Goal: Information Seeking & Learning: Find specific fact

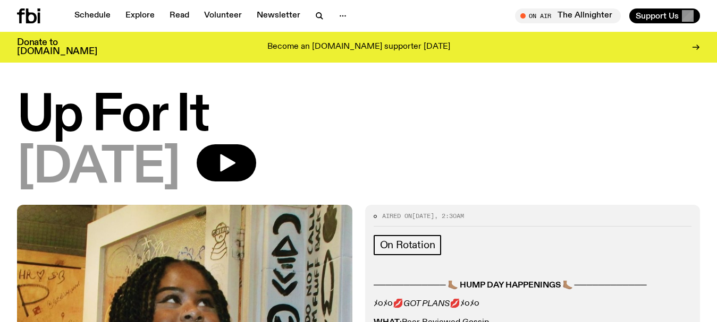
scroll to position [633, 0]
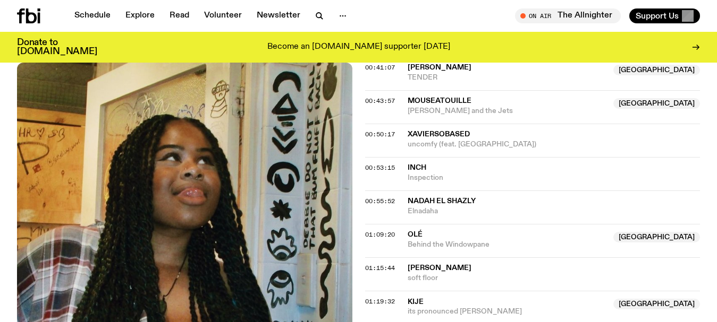
click at [0, 131] on div "Aired on [DATE] 2:30am On Rotation ──────────── 🦶🏽 HUMP DAY HAPPENINGS 🦶🏽 ─────…" at bounding box center [358, 316] width 717 height 1489
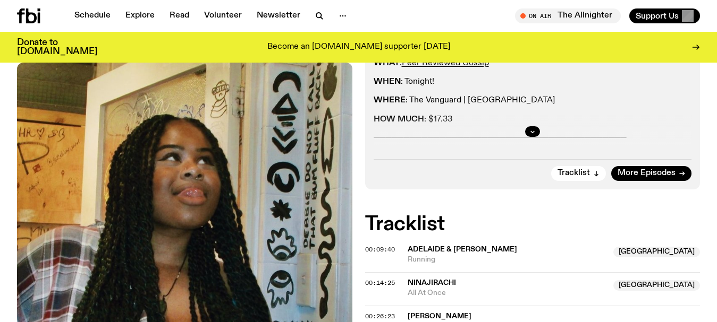
scroll to position [84, 0]
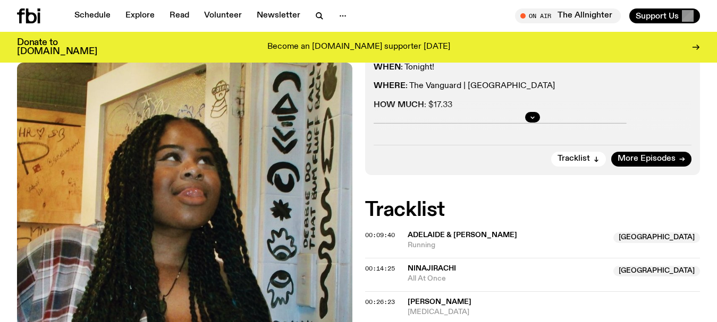
click at [98, 16] on link "Schedule" at bounding box center [92, 15] width 49 height 15
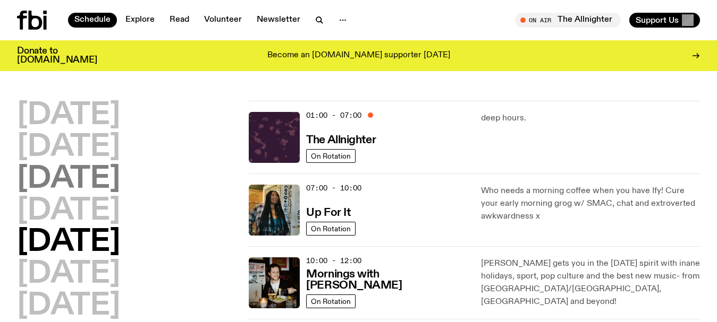
click at [59, 182] on h2 "[DATE]" at bounding box center [68, 180] width 103 height 30
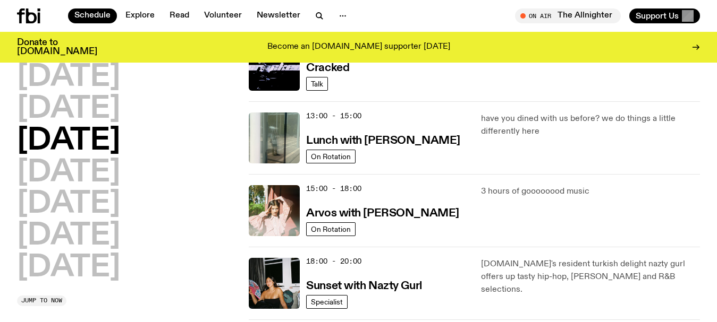
scroll to position [319, 0]
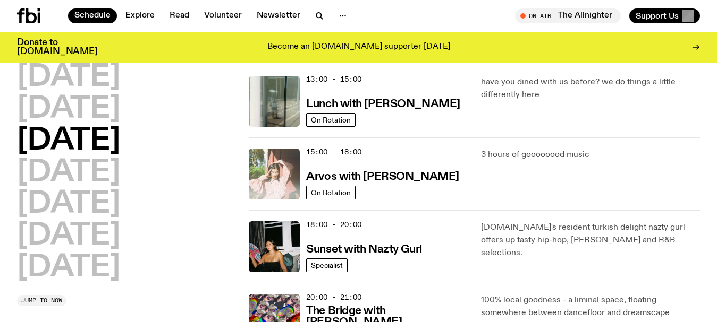
click at [276, 167] on img at bounding box center [274, 174] width 51 height 51
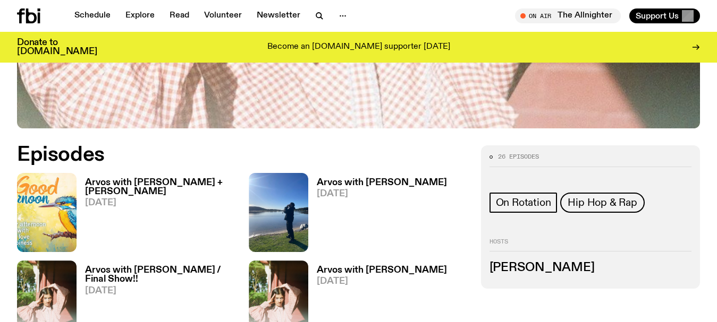
scroll to position [420, 0]
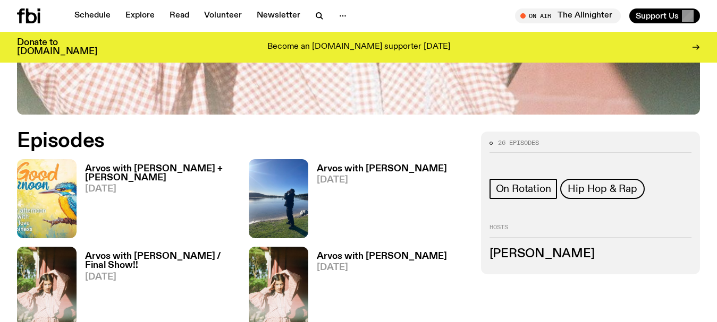
click at [42, 189] on img at bounding box center [46, 198] width 59 height 79
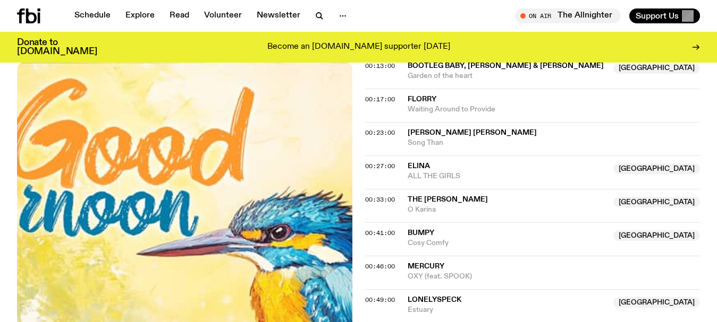
scroll to position [471, 0]
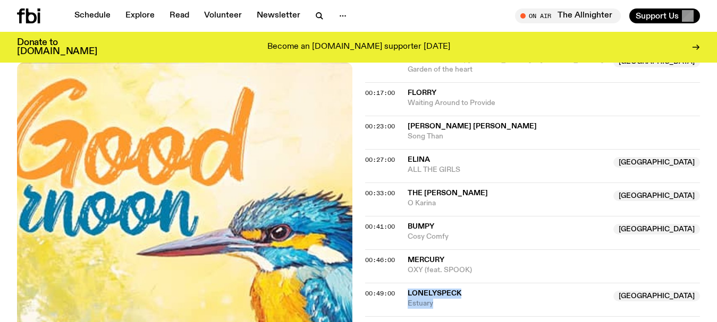
drag, startPoint x: 439, startPoint y: 257, endPoint x: 406, endPoint y: 246, distance: 34.6
copy div "Lonelyspeck Australia Estuary"
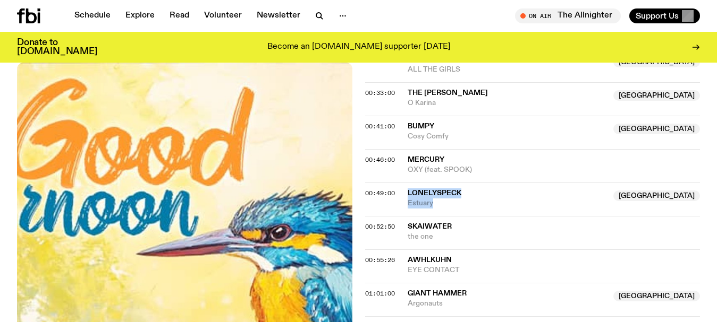
scroll to position [577, 0]
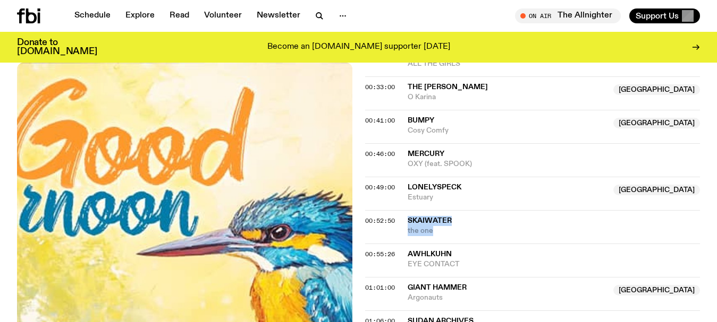
drag, startPoint x: 446, startPoint y: 185, endPoint x: 396, endPoint y: 175, distance: 50.9
click at [396, 244] on div "00:52:50 skaiwater the one" at bounding box center [532, 260] width 335 height 33
copy div "skaiwater the one"
drag, startPoint x: 468, startPoint y: 219, endPoint x: 395, endPoint y: 200, distance: 75.1
click at [395, 277] on div "00:55:26 awhlkuhn EYE CONTACT" at bounding box center [532, 293] width 335 height 33
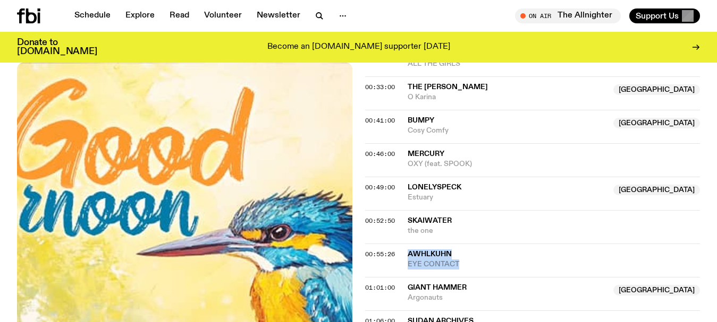
copy div "awhlkuhn EYE CONTACT"
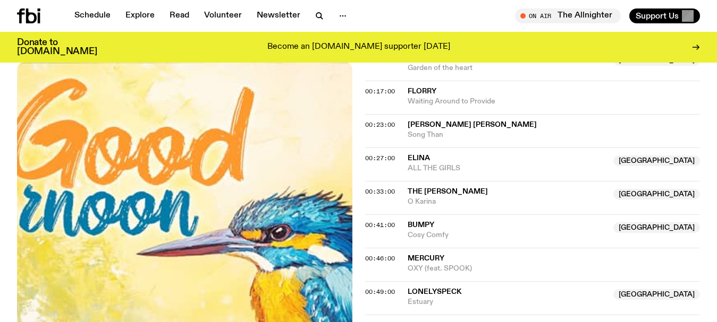
scroll to position [471, 0]
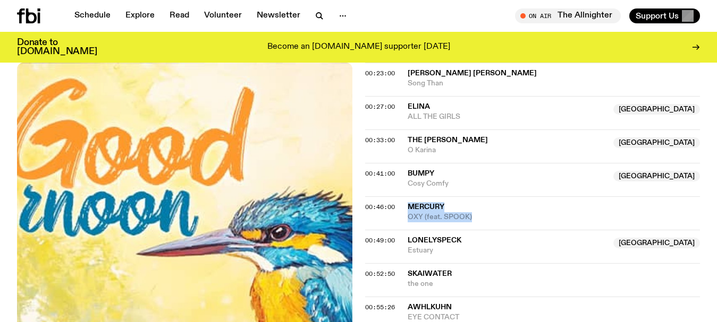
drag, startPoint x: 484, startPoint y: 167, endPoint x: 399, endPoint y: 161, distance: 84.7
click at [399, 230] on div "00:46:00 Mercury OXY (feat. SPOOK)" at bounding box center [532, 246] width 335 height 33
copy div "Mercury OXY (feat. SPOOK)"
